Goal: Find specific page/section: Find specific page/section

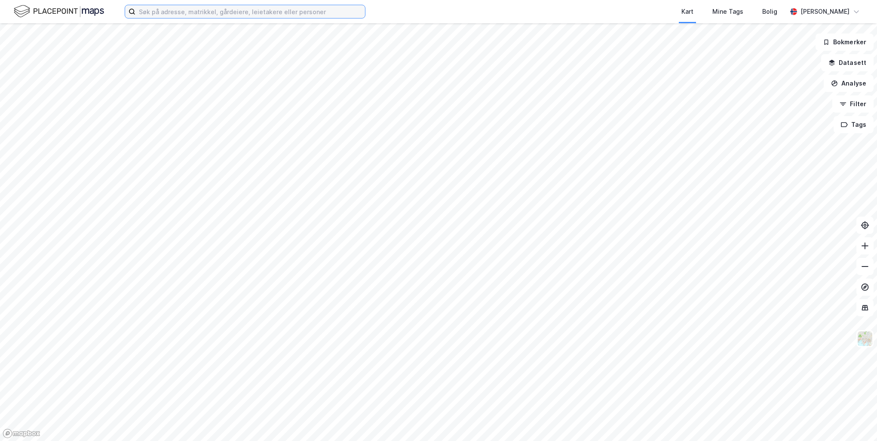
click at [280, 13] on input at bounding box center [250, 11] width 230 height 13
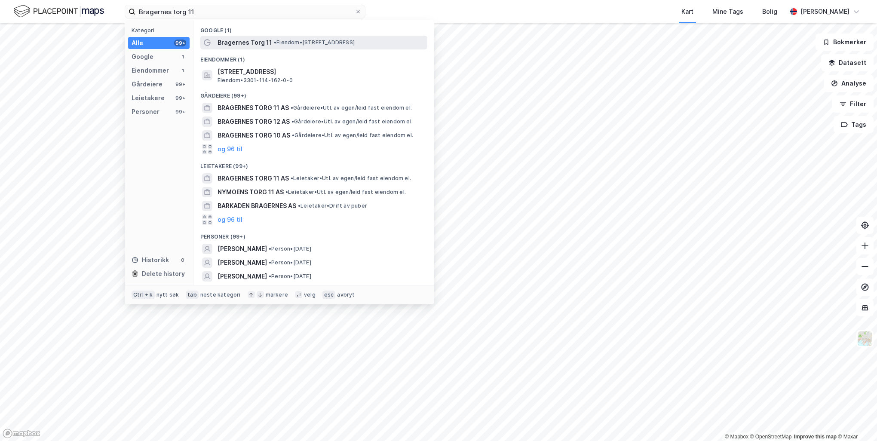
click at [295, 39] on span "• Eiendom • [STREET_ADDRESS]" at bounding box center [314, 42] width 81 height 7
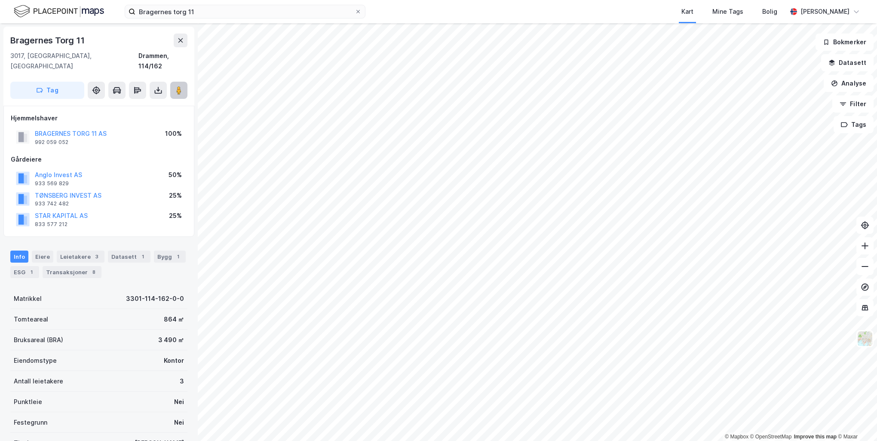
click at [183, 83] on button at bounding box center [178, 90] width 17 height 17
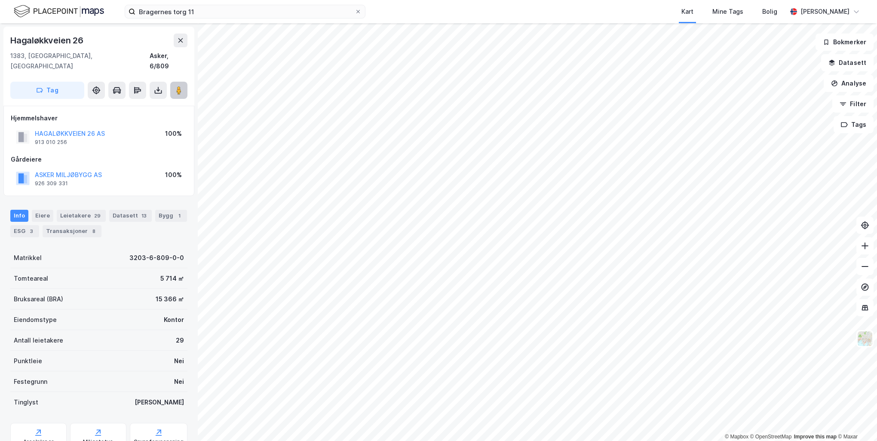
click at [172, 86] on button at bounding box center [178, 90] width 17 height 17
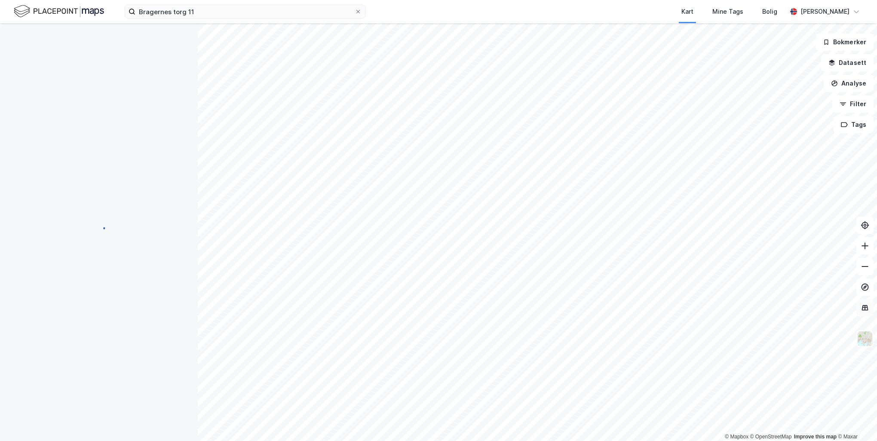
scroll to position [1, 0]
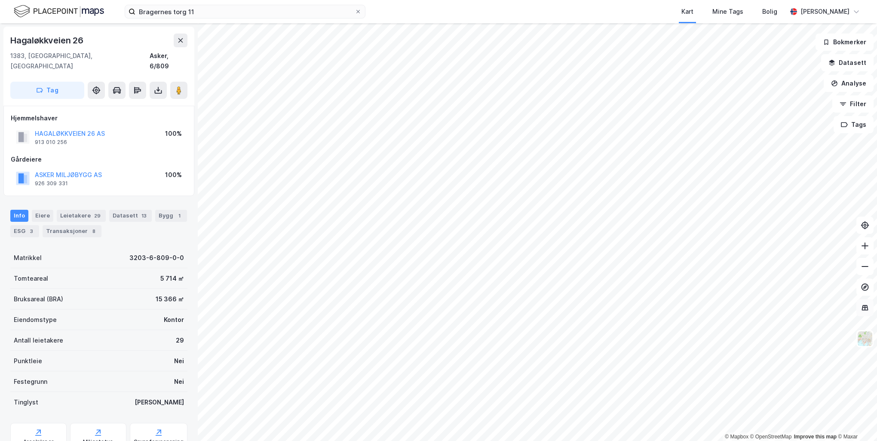
scroll to position [1, 0]
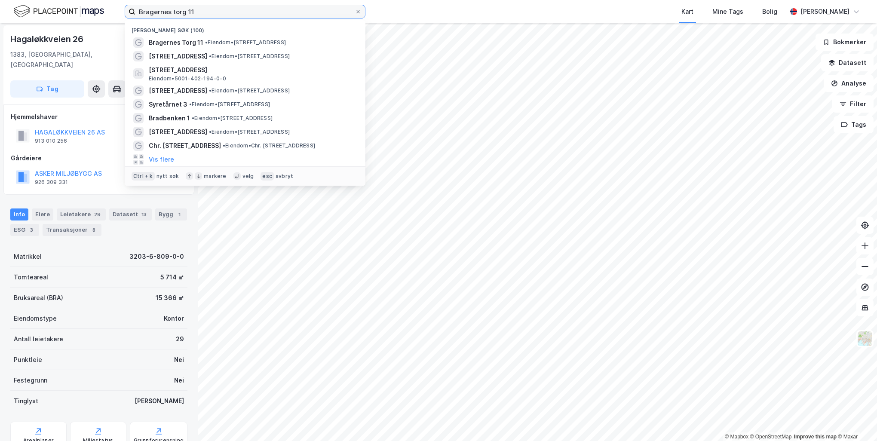
click at [316, 12] on input "Bragernes torg 11" at bounding box center [244, 11] width 219 height 13
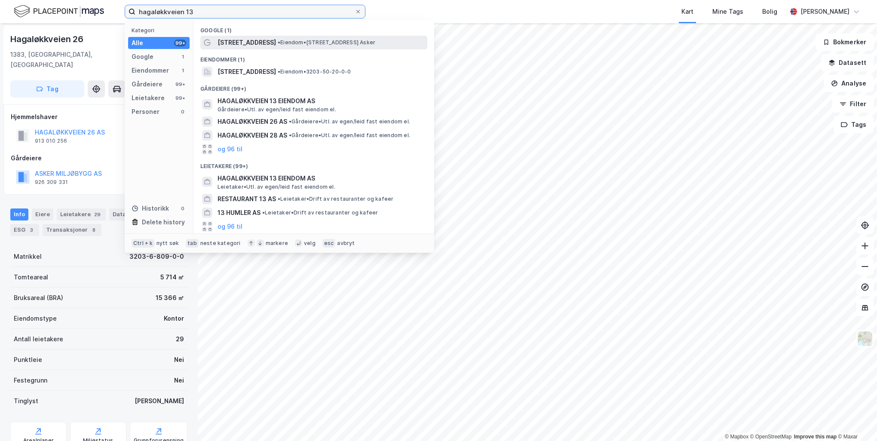
type input "hagaløkkveien 13"
click at [293, 41] on span "• Eiendom • [STREET_ADDRESS] Asker" at bounding box center [327, 42] width 98 height 7
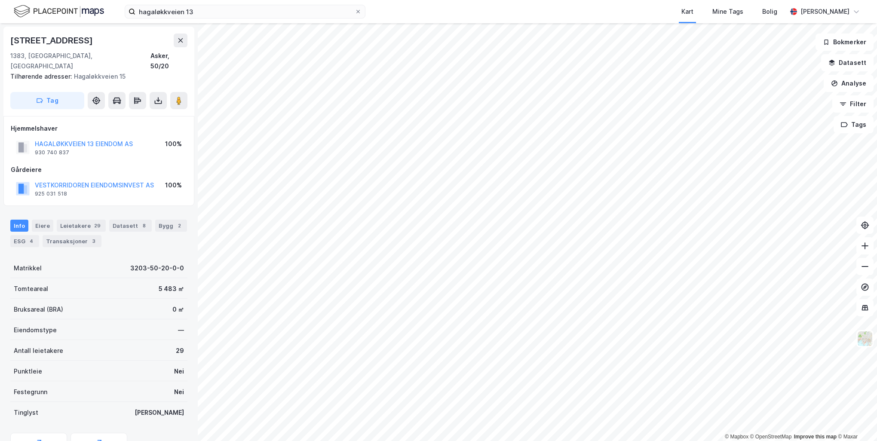
scroll to position [1, 0]
click at [179, 91] on button at bounding box center [178, 99] width 17 height 17
